Goal: Communication & Community: Participate in discussion

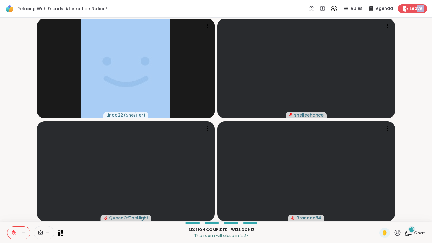
drag, startPoint x: 418, startPoint y: 10, endPoint x: 413, endPoint y: 90, distance: 79.4
click at [413, 90] on div "Relaxing With Friends: Affirmation Nation! Rules Agenda Leave Linda22 ( She/Her…" at bounding box center [216, 121] width 432 height 243
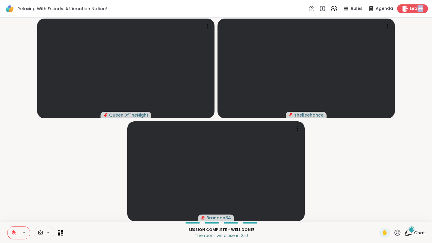
click at [416, 10] on span "Leave" at bounding box center [415, 9] width 13 height 6
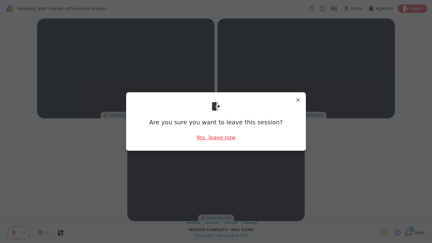
click at [218, 135] on div "Yes, leave now" at bounding box center [216, 136] width 40 height 7
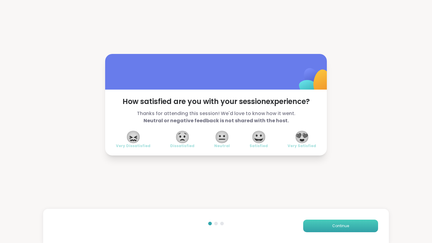
click at [341, 227] on span "Continue" at bounding box center [340, 225] width 17 height 5
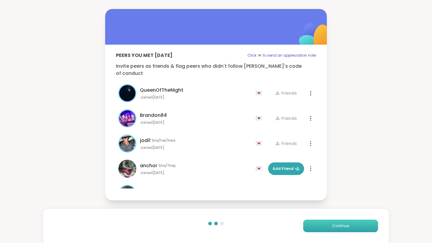
click at [341, 227] on span "Continue" at bounding box center [340, 225] width 17 height 5
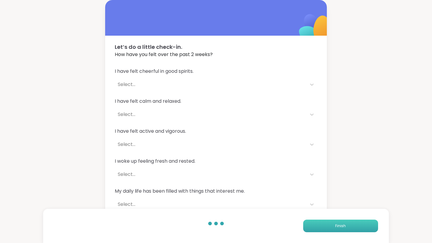
click at [341, 227] on span "Finish" at bounding box center [340, 225] width 10 height 5
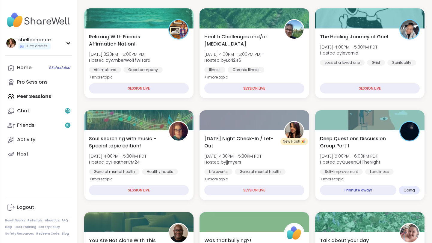
scroll to position [79, 0]
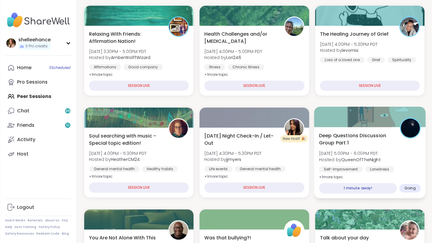
click at [406, 161] on div "Deep Questions Discussion Group Part 1 [DATE] 5:00PM - 6:00PM PDT Hosted by Que…" at bounding box center [369, 156] width 102 height 49
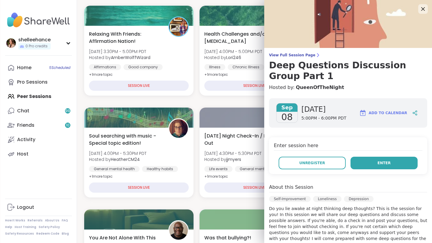
click at [362, 165] on button "Enter" at bounding box center [383, 163] width 67 height 13
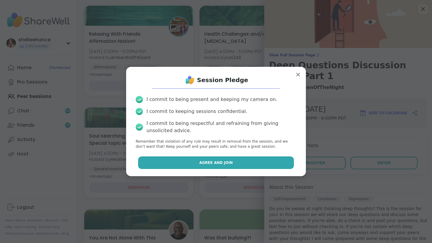
click at [190, 162] on button "Agree and Join" at bounding box center [216, 162] width 156 height 13
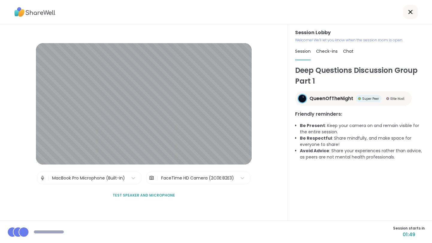
click at [413, 13] on icon at bounding box center [409, 11] width 7 height 7
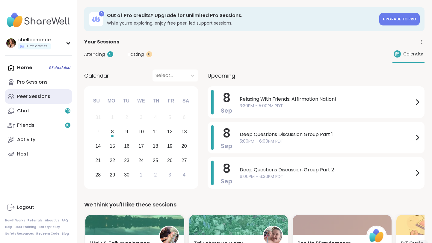
click at [63, 94] on link "Peer Sessions" at bounding box center [38, 96] width 67 height 14
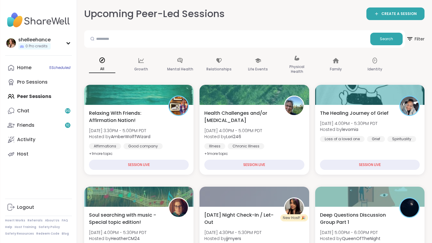
scroll to position [26, 0]
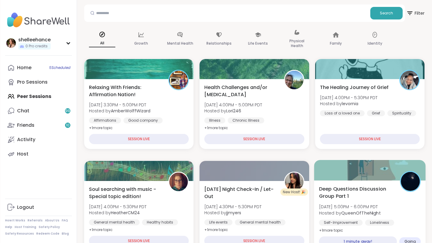
click at [398, 199] on div "Deep Questions Discussion Group Part 1 [DATE] 5:00PM - 6:00PM PDT Hosted by Que…" at bounding box center [369, 209] width 102 height 49
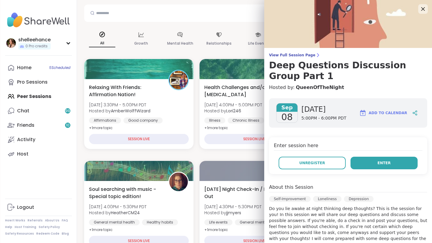
click at [366, 163] on button "Enter" at bounding box center [383, 163] width 67 height 13
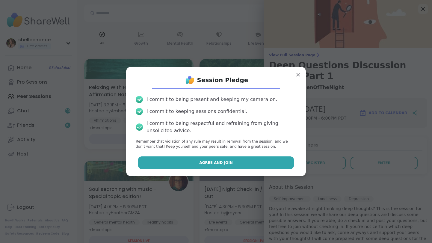
click at [190, 162] on button "Agree and Join" at bounding box center [216, 162] width 156 height 13
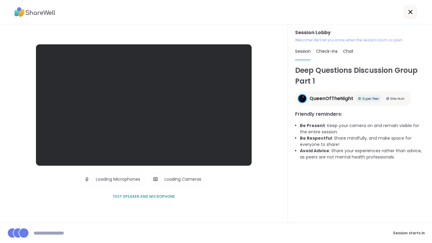
click at [409, 13] on icon at bounding box center [409, 11] width 7 height 7
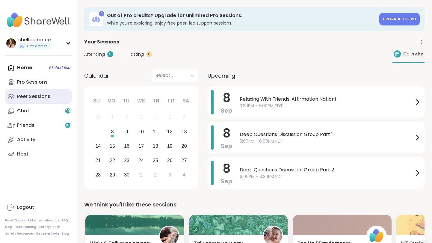
click at [53, 99] on link "Peer Sessions" at bounding box center [38, 96] width 67 height 14
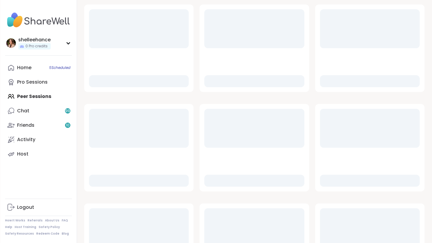
scroll to position [80, 0]
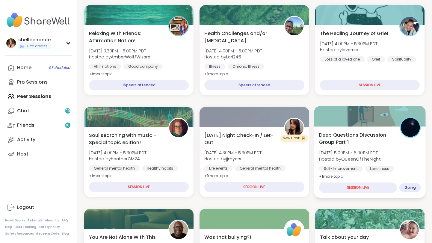
click at [396, 145] on div "Deep Questions Discussion Group Part 1 [DATE] 5:00PM - 6:00PM PDT Hosted by Que…" at bounding box center [369, 155] width 102 height 49
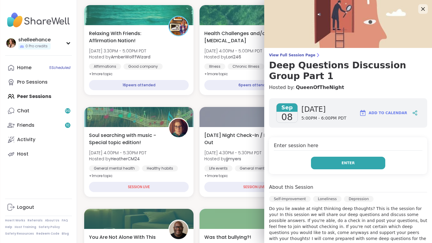
click at [332, 158] on button "Enter" at bounding box center [348, 163] width 74 height 13
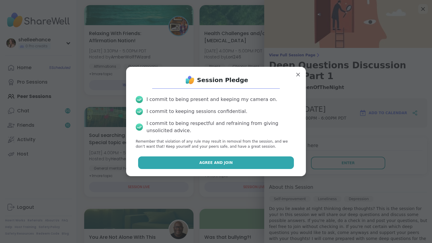
click at [195, 162] on button "Agree and Join" at bounding box center [216, 162] width 156 height 13
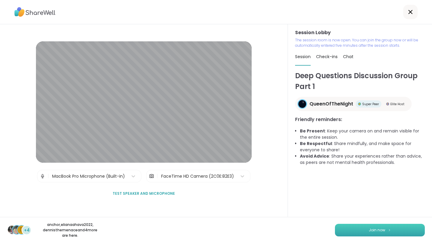
click at [373, 234] on button "Join now" at bounding box center [380, 230] width 90 height 13
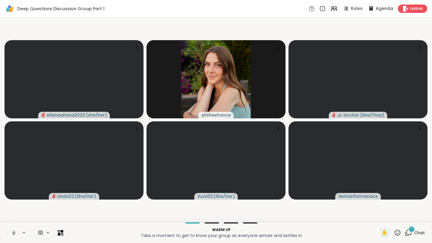
click at [10, 234] on button at bounding box center [12, 232] width 11 height 13
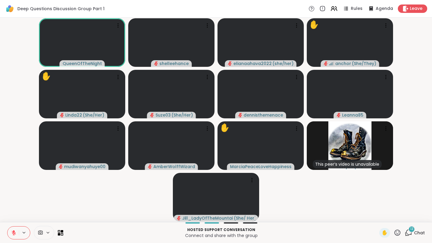
click at [423, 232] on span "Chat" at bounding box center [419, 233] width 11 height 6
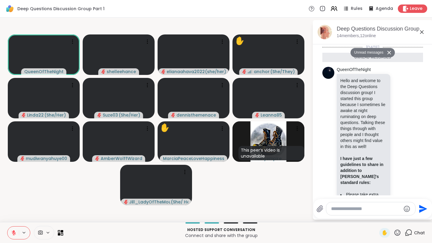
scroll to position [1071, 0]
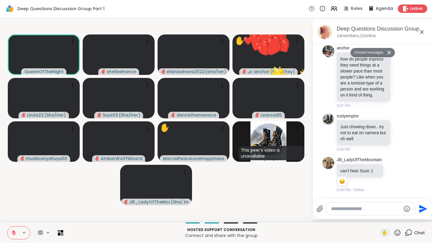
click at [420, 33] on icon at bounding box center [422, 32] width 4 height 4
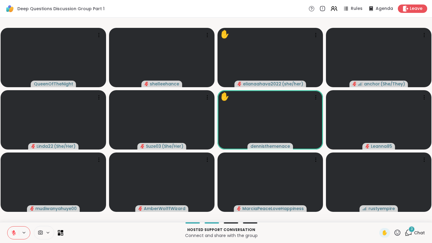
click at [424, 230] on span "Chat" at bounding box center [419, 233] width 11 height 6
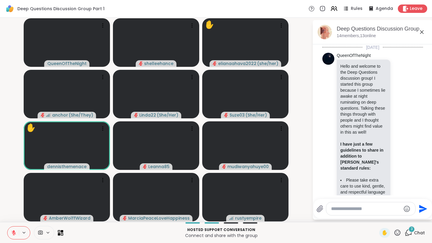
scroll to position [1257, 0]
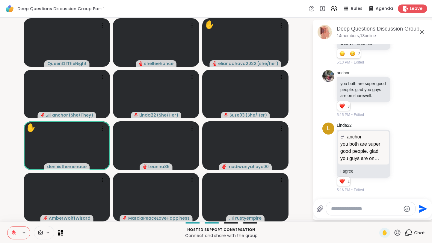
click at [379, 209] on textarea "Type your message" at bounding box center [366, 209] width 70 height 6
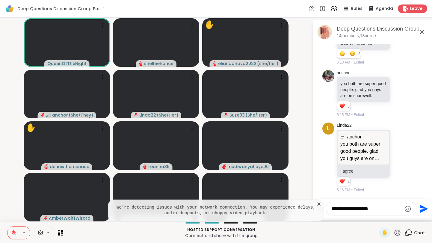
type textarea "**********"
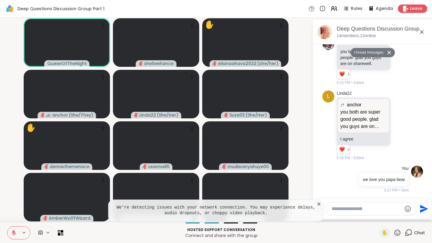
scroll to position [1275, 0]
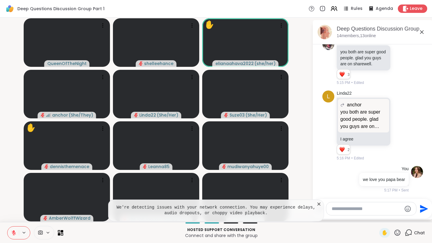
click at [318, 204] on icon at bounding box center [319, 204] width 6 height 6
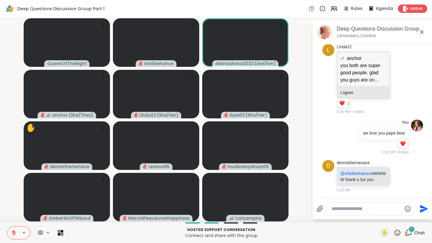
scroll to position [1327, 0]
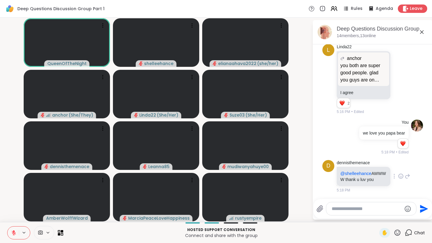
click at [400, 177] on icon at bounding box center [401, 177] width 2 height 1
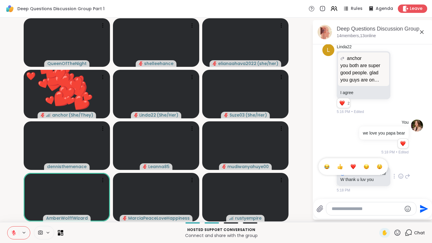
click at [355, 164] on div "Select Reaction: Heart" at bounding box center [352, 166] width 5 height 5
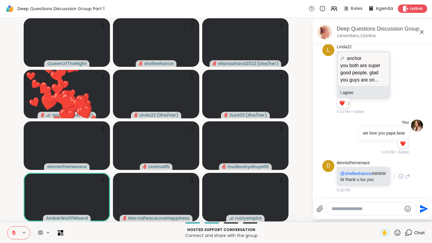
scroll to position [1336, 0]
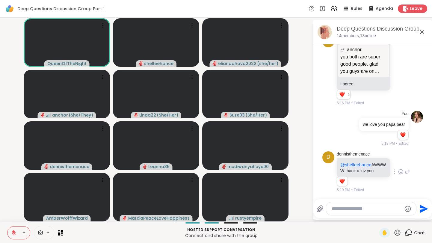
click at [349, 208] on textarea "Type your message" at bounding box center [366, 209] width 70 height 6
click at [359, 191] on span "eenOfTheNight" at bounding box center [367, 193] width 33 height 6
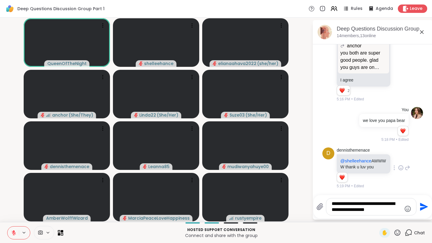
click at [366, 211] on textarea "**********" at bounding box center [366, 207] width 70 height 12
click at [400, 204] on textarea "**********" at bounding box center [366, 207] width 70 height 12
click at [341, 210] on textarea "**********" at bounding box center [366, 207] width 70 height 12
click at [383, 211] on textarea "**********" at bounding box center [366, 207] width 70 height 12
type textarea "**********"
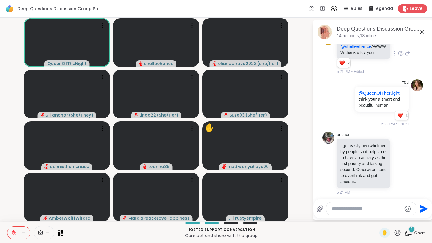
scroll to position [1462, 0]
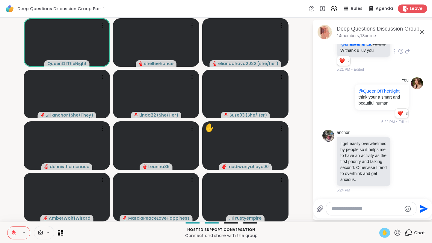
click at [384, 230] on span "✋" at bounding box center [384, 232] width 6 height 7
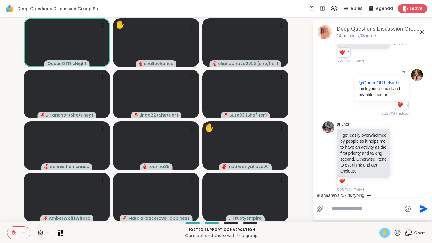
click at [10, 237] on button at bounding box center [12, 232] width 11 height 13
click at [385, 233] on span "✋" at bounding box center [384, 232] width 6 height 7
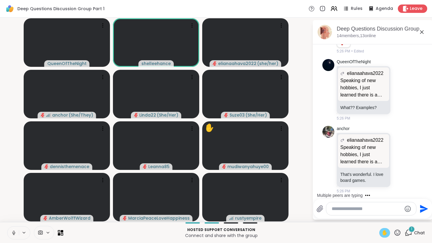
scroll to position [1680, 0]
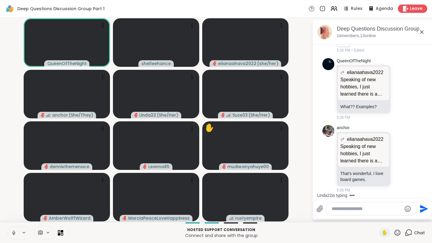
click at [11, 235] on button at bounding box center [12, 232] width 11 height 13
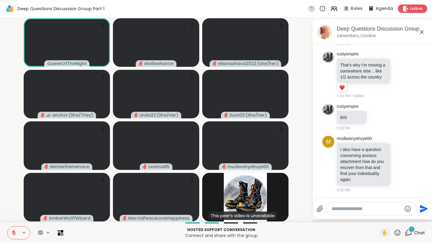
scroll to position [2036, 0]
click at [9, 234] on button at bounding box center [12, 232] width 11 height 13
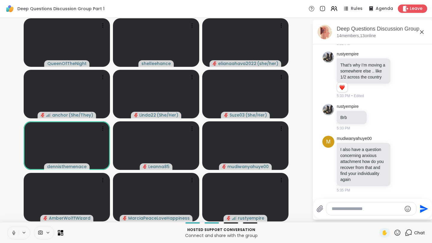
click at [11, 230] on icon at bounding box center [13, 232] width 5 height 5
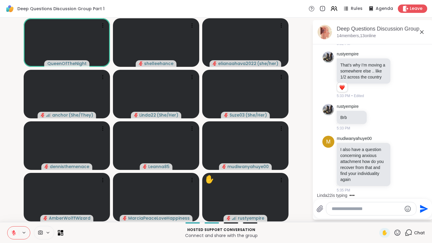
scroll to position [2074, 0]
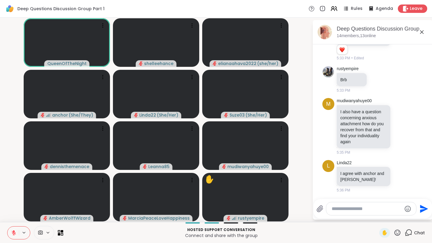
drag, startPoint x: 11, startPoint y: 230, endPoint x: -9, endPoint y: 174, distance: 59.7
click at [0, 174] on html "Deep Questions Discussion Group Part 1 Rules Agenda Leave QueenOfTheNight shell…" at bounding box center [216, 121] width 432 height 243
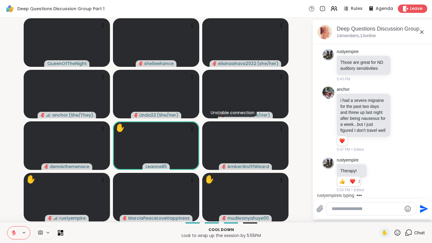
scroll to position [2382, 0]
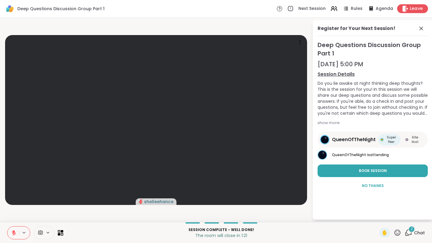
click at [419, 10] on span "Leave" at bounding box center [415, 9] width 13 height 6
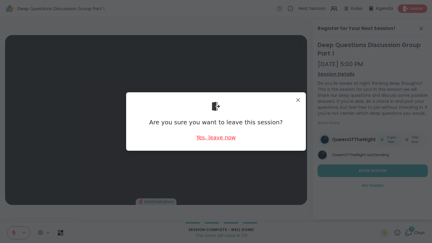
click at [218, 139] on div "Yes, leave now" at bounding box center [216, 136] width 40 height 7
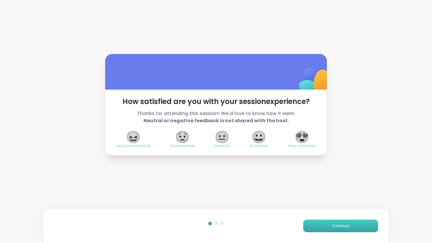
click at [342, 228] on span "Continue" at bounding box center [340, 225] width 17 height 5
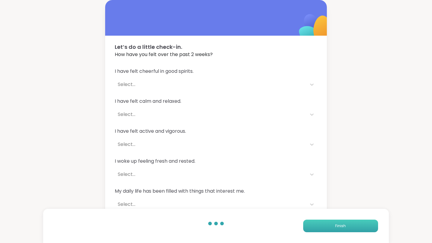
click at [342, 228] on span "Finish" at bounding box center [340, 225] width 10 height 5
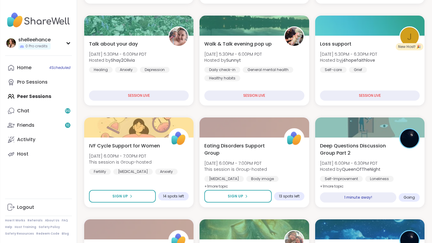
scroll to position [172, 0]
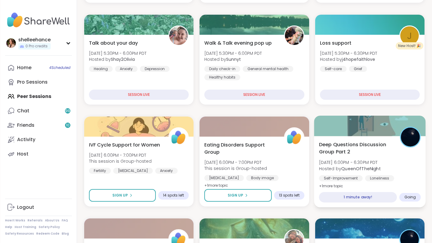
click at [414, 181] on div "[MEDICAL_DATA] Loneliness [MEDICAL_DATA]" at bounding box center [369, 182] width 102 height 15
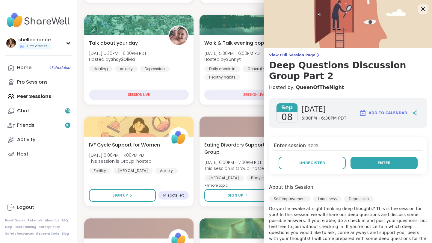
click at [357, 162] on button "Enter" at bounding box center [383, 163] width 67 height 13
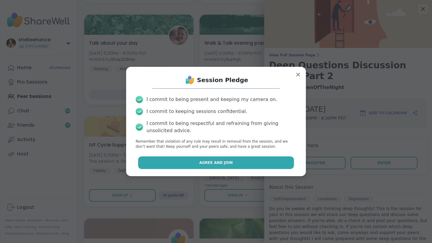
click at [186, 163] on button "Agree and Join" at bounding box center [216, 162] width 156 height 13
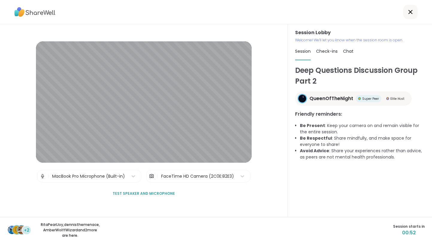
click at [404, 10] on div at bounding box center [410, 12] width 14 height 14
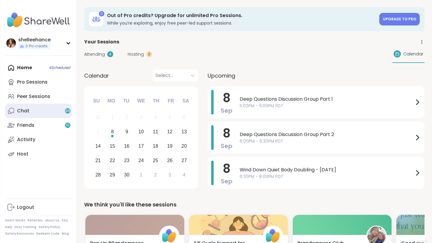
click at [39, 108] on link "Chat 99" at bounding box center [38, 111] width 67 height 14
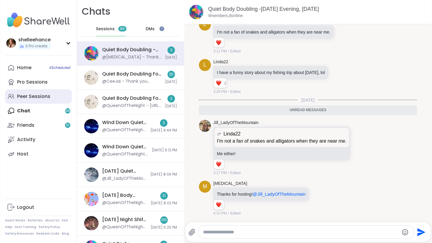
click at [58, 98] on link "Peer Sessions" at bounding box center [38, 96] width 67 height 14
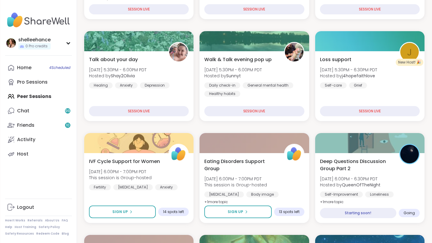
scroll to position [157, 0]
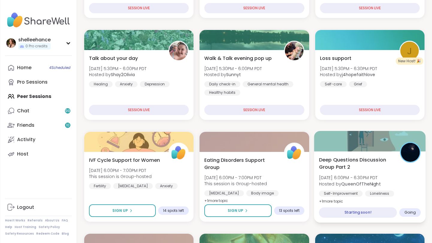
click at [413, 201] on div "Deep Questions Discussion Group Part 2 [DATE] 6:00PM - 6:30PM PDT Hosted by Que…" at bounding box center [370, 186] width 112 height 71
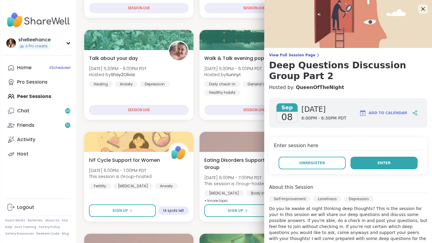
click at [364, 161] on button "Enter" at bounding box center [383, 163] width 67 height 13
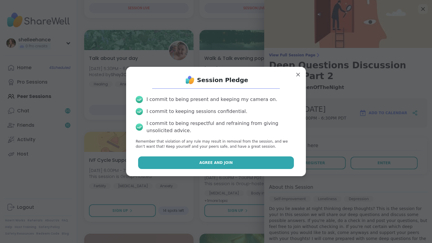
click at [183, 161] on button "Agree and Join" at bounding box center [216, 162] width 156 height 13
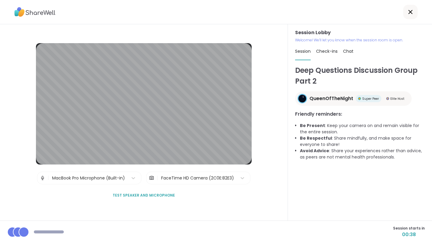
click at [406, 15] on div at bounding box center [410, 12] width 14 height 14
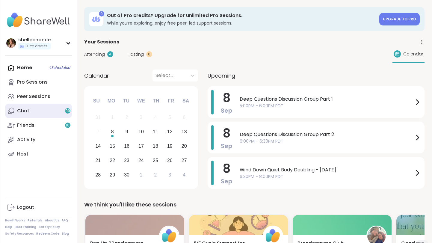
click at [55, 113] on link "Chat 99" at bounding box center [38, 111] width 67 height 14
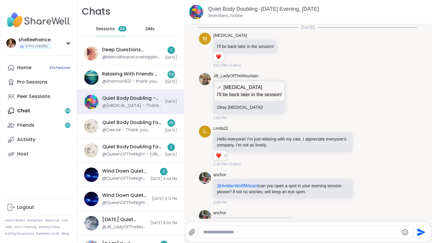
scroll to position [1710, 0]
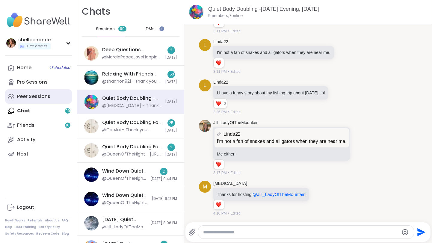
click at [56, 100] on link "Peer Sessions" at bounding box center [38, 96] width 67 height 14
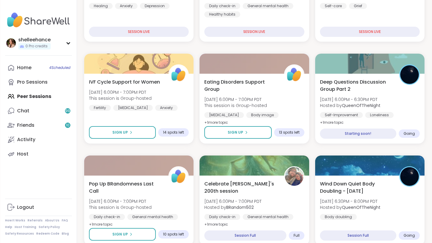
scroll to position [235, 0]
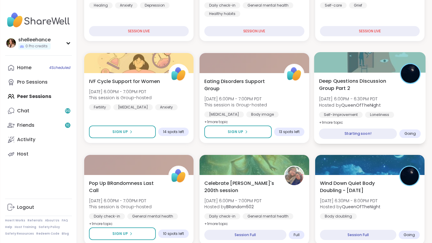
click at [411, 97] on div "Deep Questions Discussion Group Part 2 [DATE] 6:00PM - 6:30PM PDT Hosted by Que…" at bounding box center [369, 101] width 102 height 49
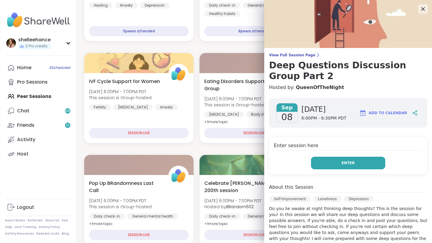
click at [328, 160] on button "Enter" at bounding box center [348, 163] width 74 height 13
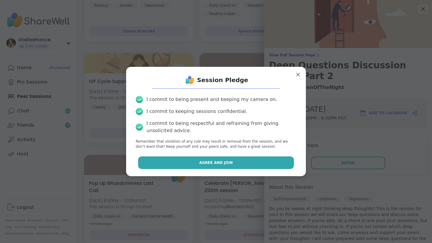
click at [178, 160] on button "Agree and Join" at bounding box center [216, 162] width 156 height 13
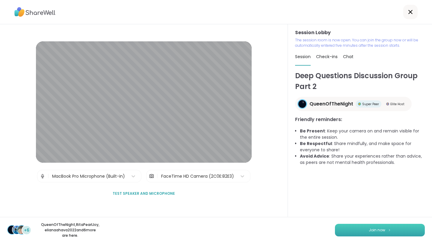
click at [363, 233] on button "Join now" at bounding box center [380, 230] width 90 height 13
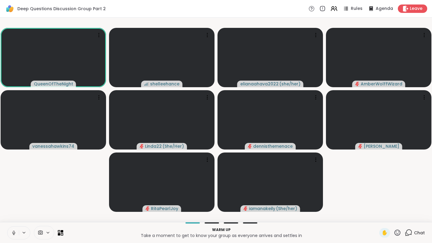
click at [8, 231] on button at bounding box center [12, 232] width 11 height 13
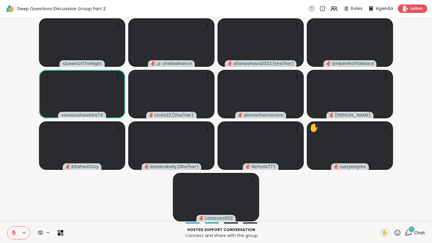
click at [423, 233] on span "Chat" at bounding box center [419, 233] width 11 height 6
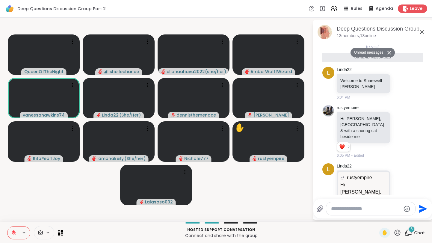
scroll to position [198, 0]
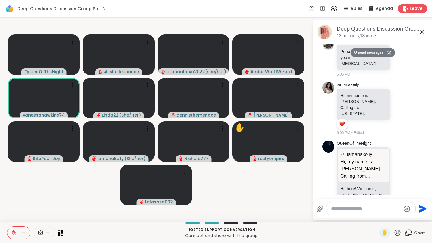
click at [373, 212] on div at bounding box center [370, 208] width 89 height 13
click at [349, 209] on textarea "Type your message" at bounding box center [366, 209] width 70 height 6
click at [333, 210] on textarea "******" at bounding box center [366, 209] width 70 height 6
type textarea "*******"
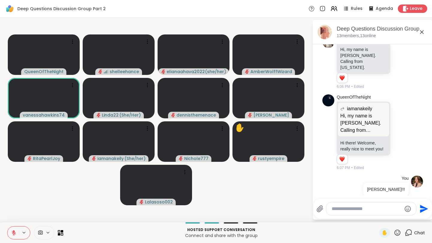
scroll to position [215, 0]
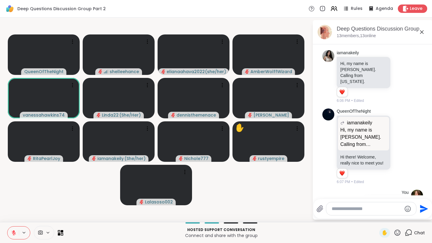
click at [338, 213] on div at bounding box center [371, 208] width 90 height 13
click at [340, 207] on textarea "Type your message" at bounding box center [366, 209] width 70 height 6
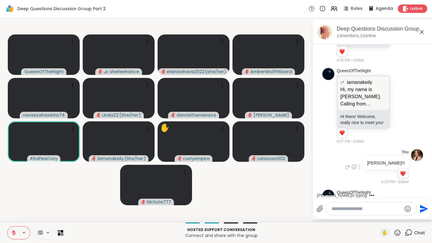
scroll to position [294, 0]
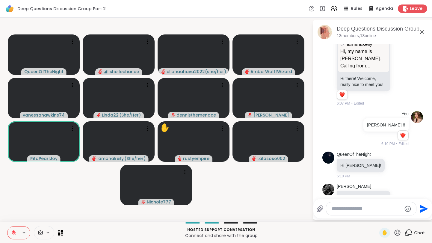
click at [400, 197] on icon at bounding box center [400, 200] width 5 height 6
click at [356, 184] on button "Select Reaction: Heart" at bounding box center [353, 190] width 12 height 12
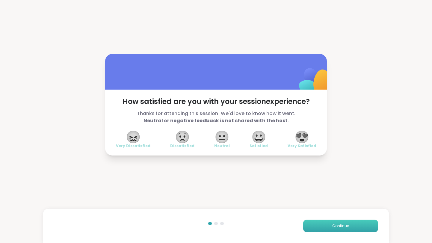
click at [341, 228] on span "Continue" at bounding box center [340, 225] width 17 height 5
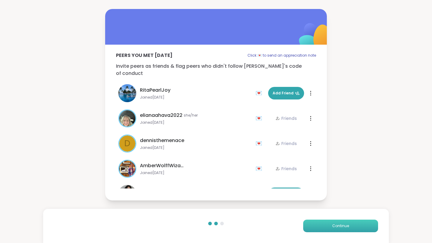
click at [341, 228] on span "Continue" at bounding box center [340, 225] width 17 height 5
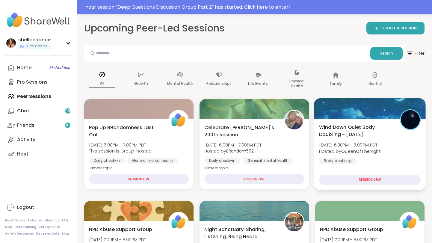
click at [404, 148] on div "Wind Down Quiet Body Doubling - [DATE] [DATE] 6:30PM - 8:00PM PDT Hosted by Que…" at bounding box center [369, 143] width 102 height 40
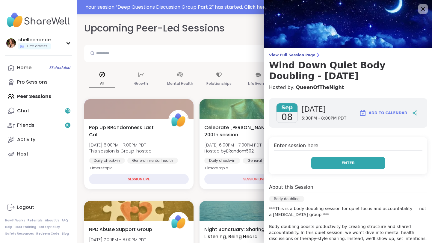
click at [327, 162] on button "Enter" at bounding box center [348, 163] width 74 height 13
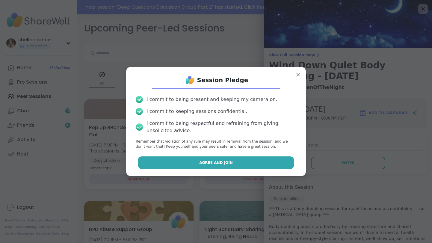
click at [192, 164] on button "Agree and Join" at bounding box center [216, 162] width 156 height 13
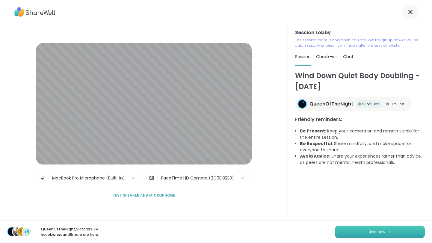
click at [373, 234] on span "Join now" at bounding box center [376, 231] width 16 height 5
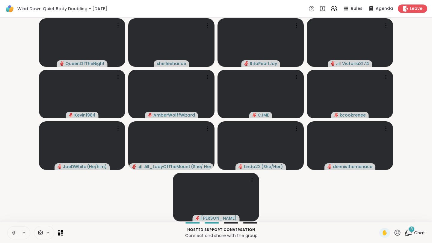
click at [9, 233] on button at bounding box center [12, 232] width 11 height 13
